Goal: Information Seeking & Learning: Learn about a topic

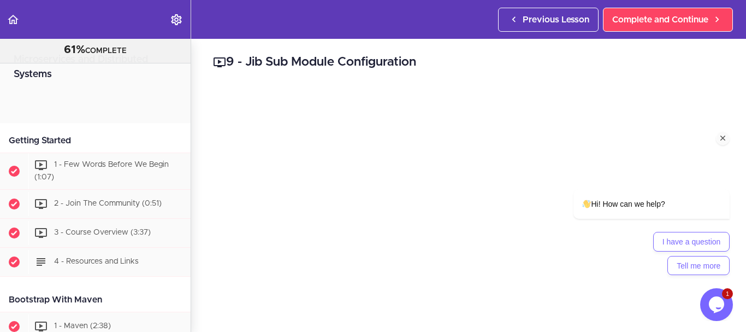
scroll to position [3163, 0]
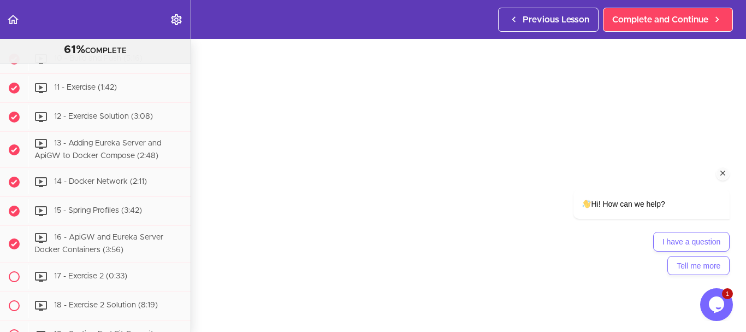
click at [724, 172] on icon "Chat attention grabber" at bounding box center [723, 173] width 10 height 10
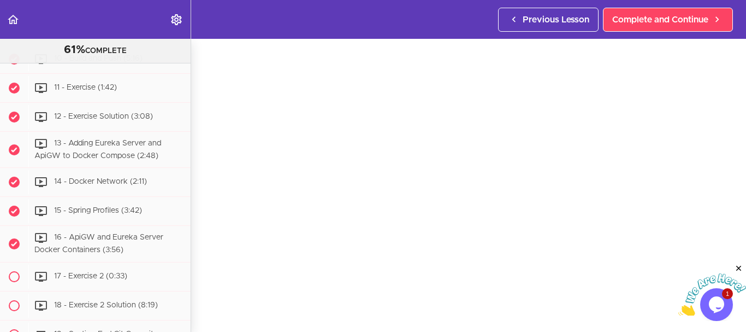
click at [739, 266] on icon "Close" at bounding box center [739, 268] width 10 height 10
click at [108, 71] on div "10 - Build and Push (5:16)" at bounding box center [109, 59] width 162 height 24
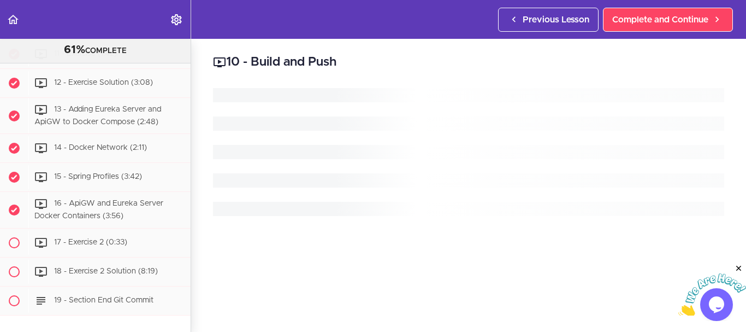
scroll to position [3200, 0]
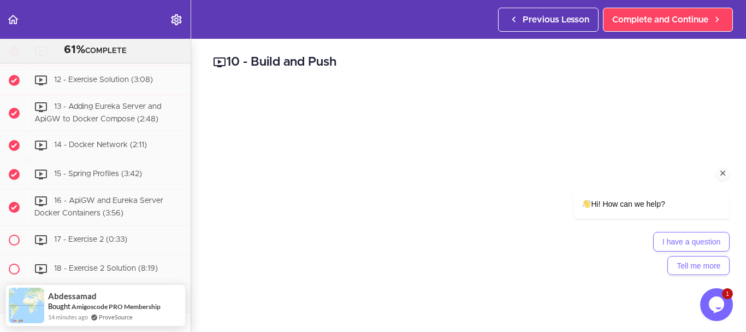
click at [723, 172] on icon "Chat attention grabber" at bounding box center [723, 173] width 10 height 10
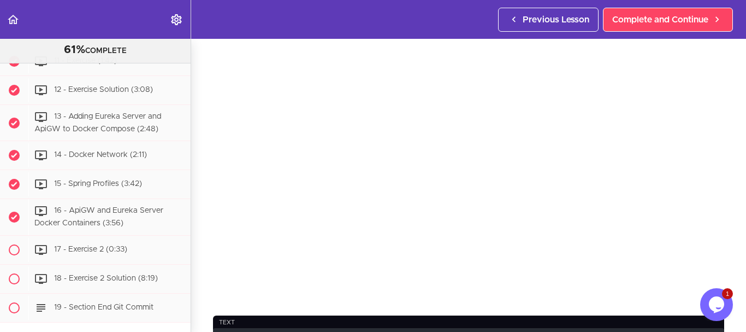
scroll to position [3177, 0]
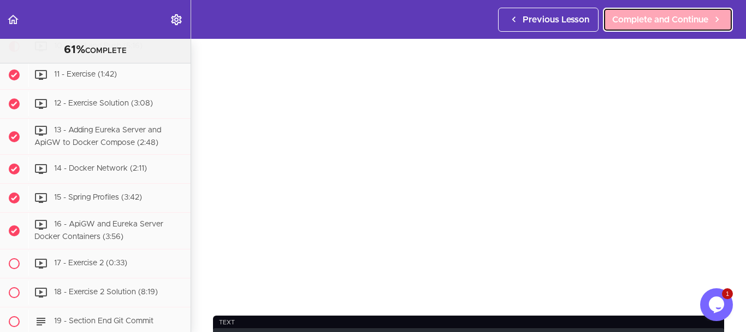
click at [676, 23] on span "Complete and Continue" at bounding box center [660, 19] width 96 height 13
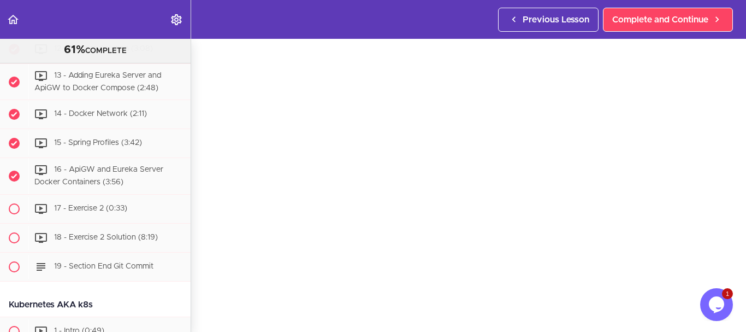
scroll to position [3217, 0]
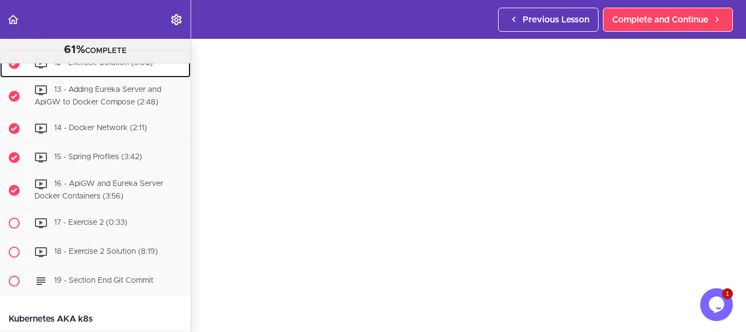
click at [124, 67] on span "12 - Exercise Solution (3:08)" at bounding box center [103, 63] width 99 height 8
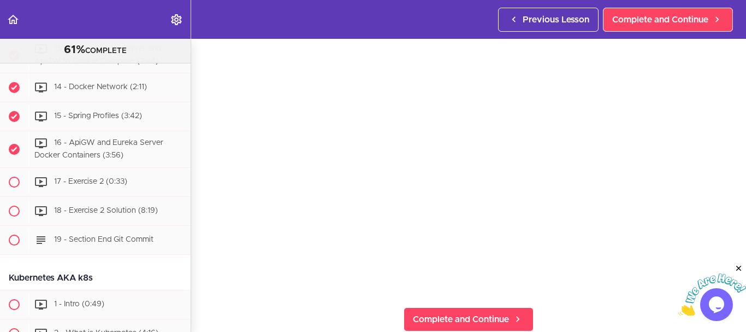
scroll to position [94, 0]
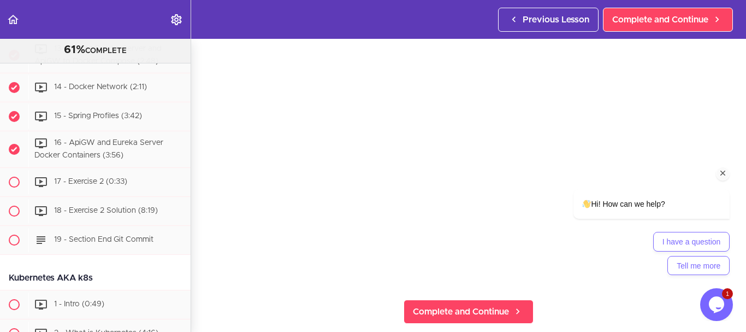
click at [723, 169] on icon "Chat attention grabber" at bounding box center [723, 173] width 10 height 10
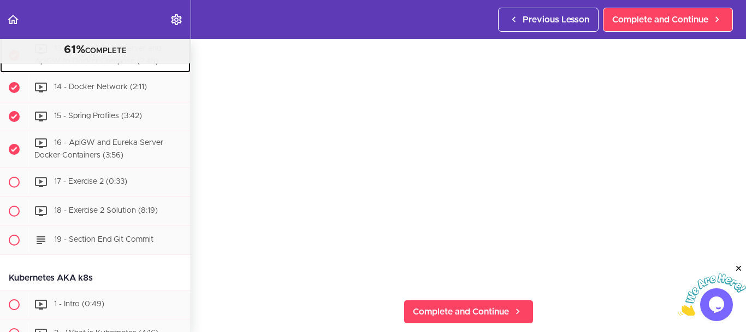
click at [96, 73] on div "13 - Adding Eureka Server and ApiGW to Docker Compose (2:48)" at bounding box center [109, 55] width 162 height 36
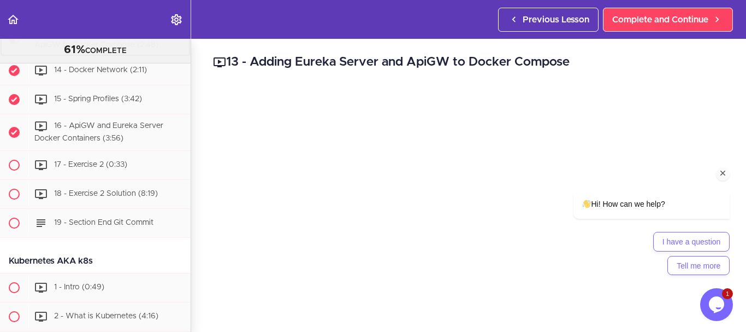
scroll to position [3287, 0]
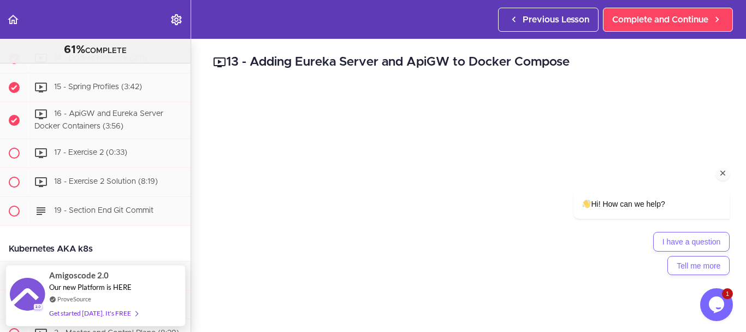
click at [724, 171] on icon "Chat attention grabber" at bounding box center [723, 173] width 10 height 10
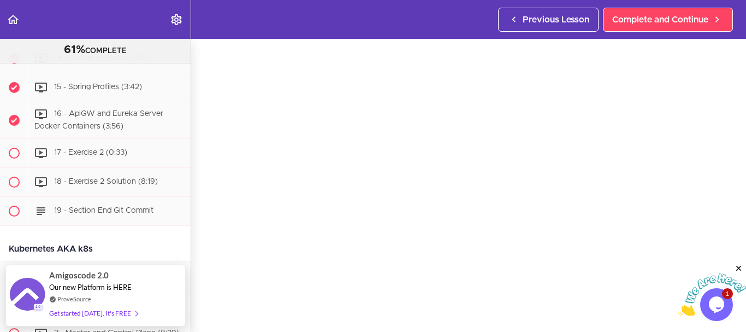
scroll to position [64, 0]
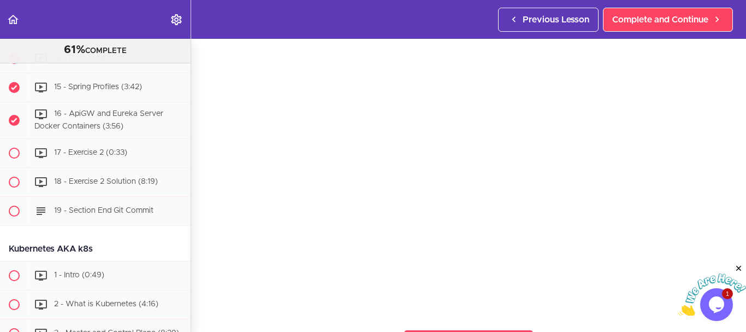
click at [742, 268] on icon "Close" at bounding box center [739, 268] width 10 height 10
click at [716, 304] on icon "$i18n('chat', 'chat_widget')" at bounding box center [716, 304] width 15 height 16
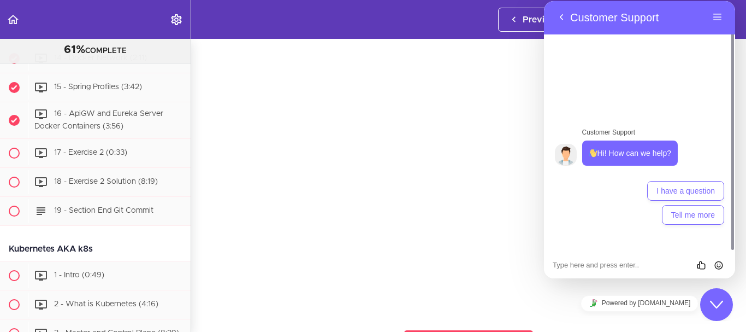
click at [717, 304] on icon "Close Chat This icon closes the chat window." at bounding box center [716, 304] width 13 height 13
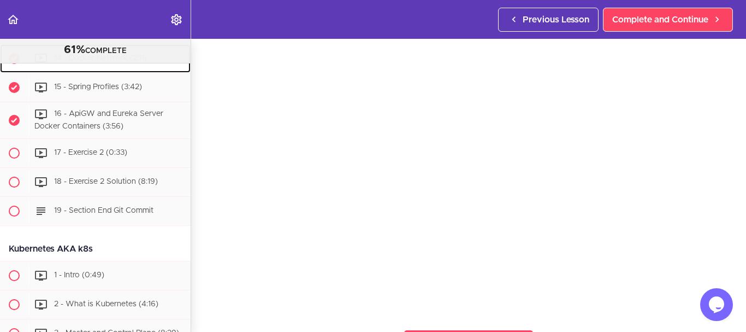
click at [93, 70] on div "14 - Docker Network (2:11)" at bounding box center [109, 58] width 162 height 24
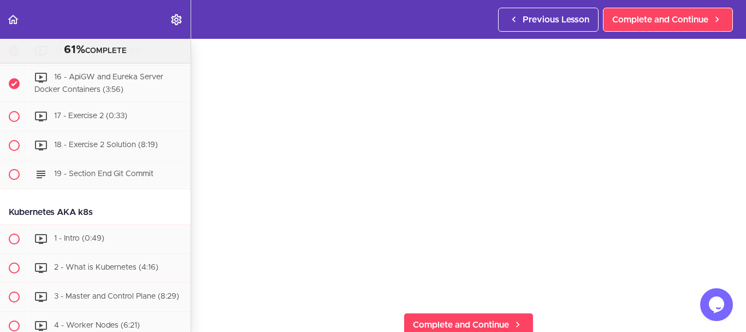
scroll to position [84, 0]
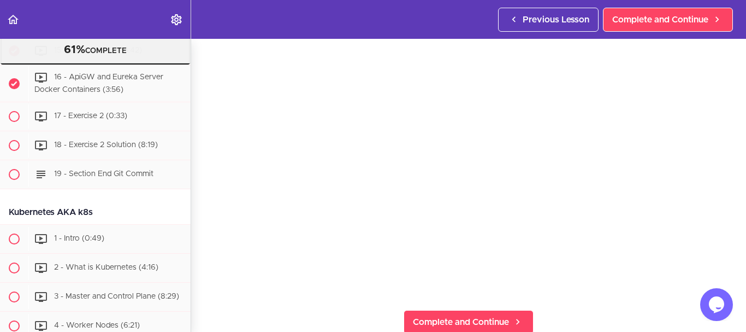
click at [112, 55] on span "15 - Spring Profiles (3:42)" at bounding box center [98, 51] width 88 height 8
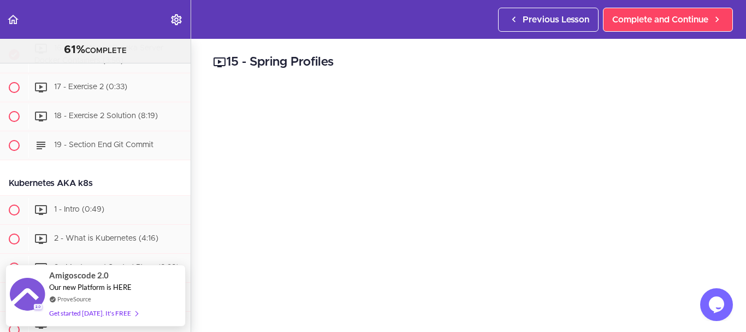
scroll to position [78, 0]
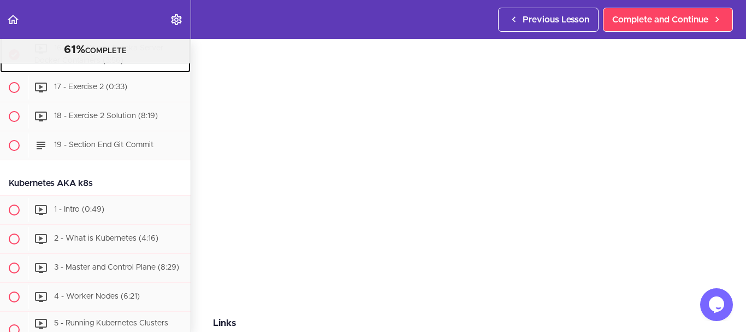
click at [70, 65] on span "16 - ApiGW and Eureka Server Docker Containers (3:56)" at bounding box center [98, 55] width 129 height 20
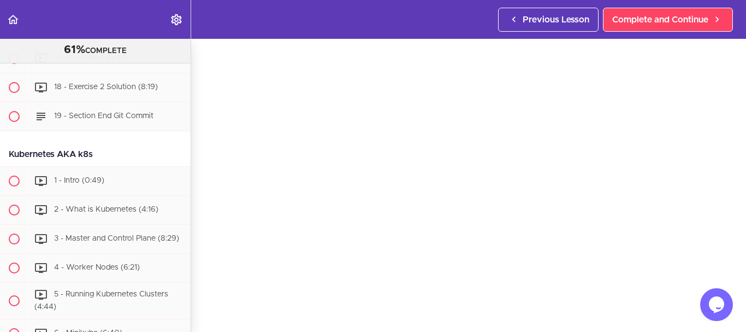
scroll to position [57, 0]
click at [113, 120] on span "19 - Section End Git Commit" at bounding box center [103, 116] width 99 height 8
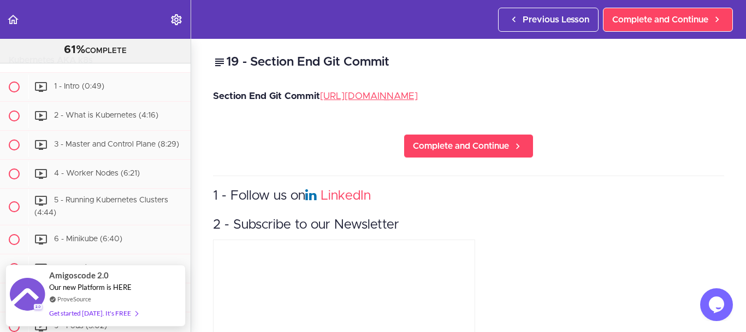
scroll to position [3349, 0]
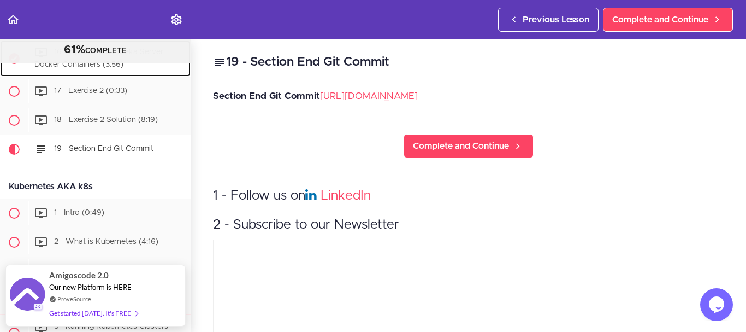
click at [110, 76] on div "16 - ApiGW and Eureka Server Docker Containers (3:56)" at bounding box center [109, 58] width 162 height 36
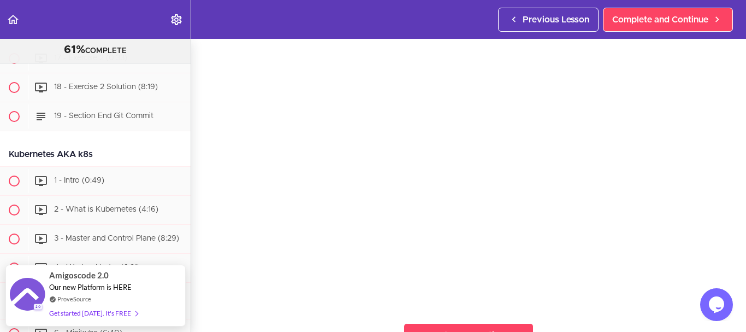
scroll to position [72, 0]
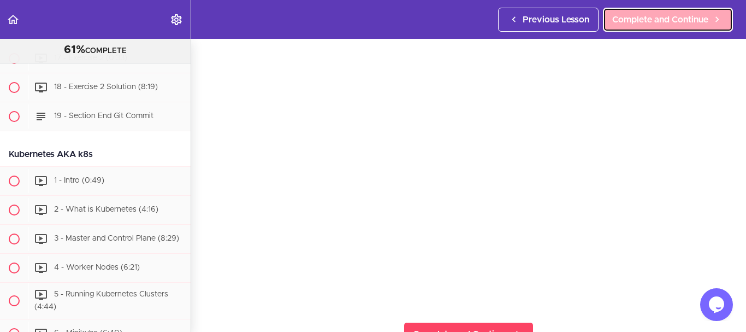
click at [674, 25] on span "Complete and Continue" at bounding box center [660, 19] width 96 height 13
